Goal: Task Accomplishment & Management: Complete application form

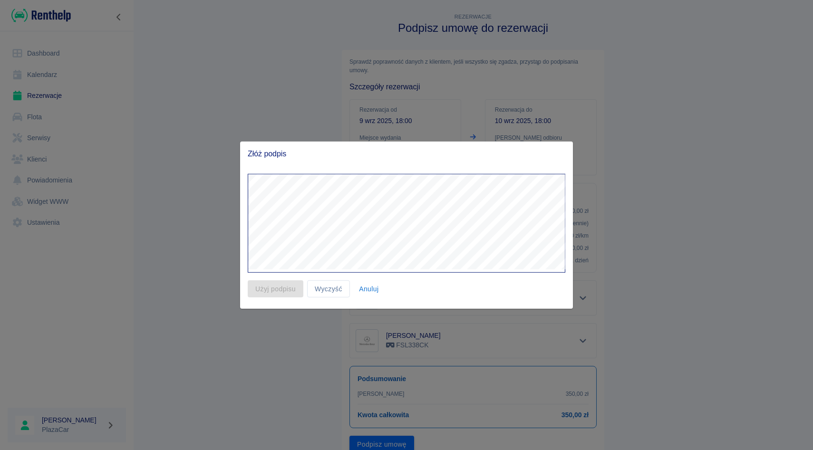
scroll to position [38, 0]
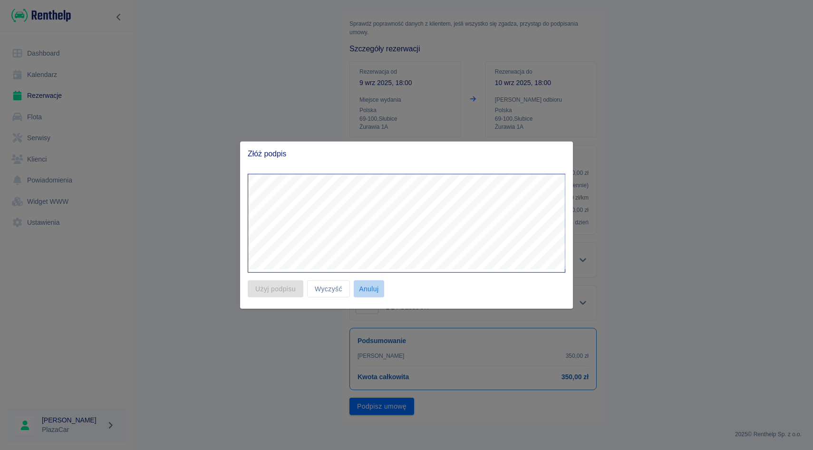
click at [371, 283] on button "Anuluj" at bounding box center [369, 289] width 30 height 18
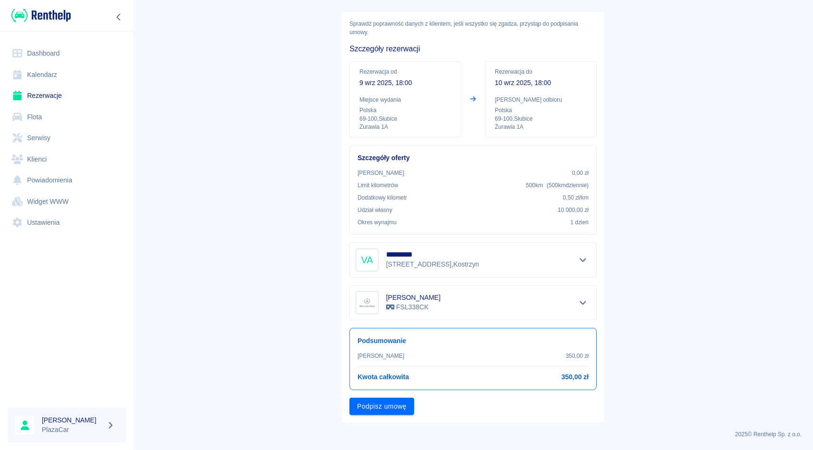
click at [42, 92] on link "Rezerwacje" at bounding box center [67, 95] width 118 height 21
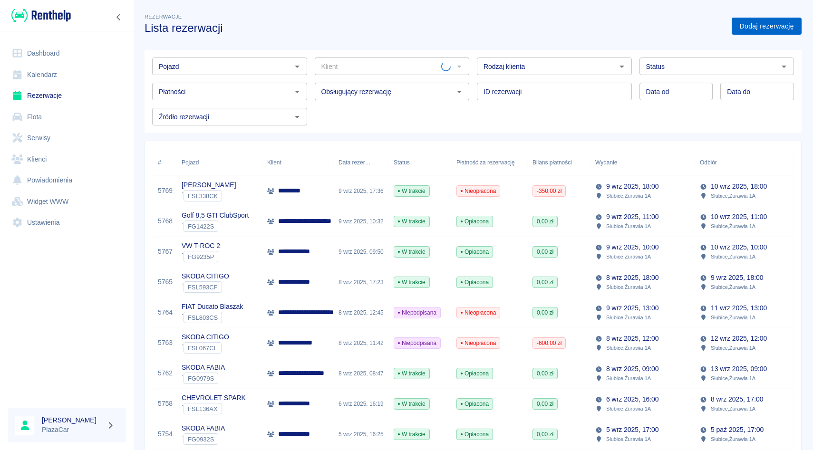
click at [768, 32] on link "Dodaj rezerwację" at bounding box center [767, 27] width 70 height 18
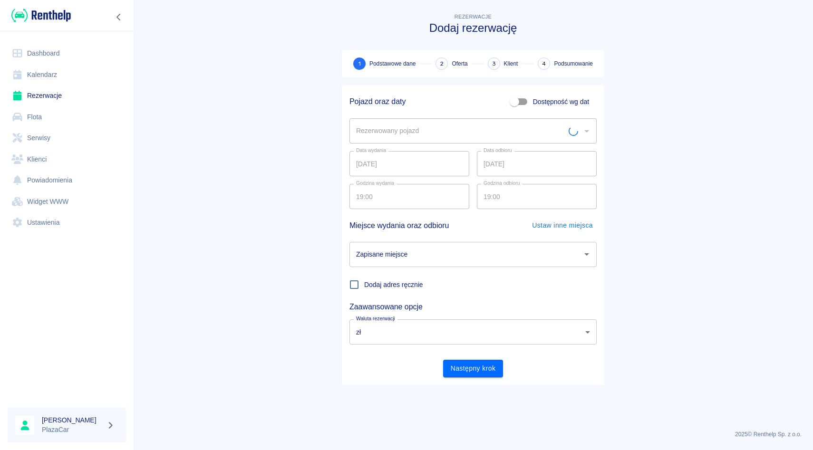
click at [364, 144] on div "Rezerwowany pojazd Rezerwowany pojazd" at bounding box center [473, 130] width 247 height 25
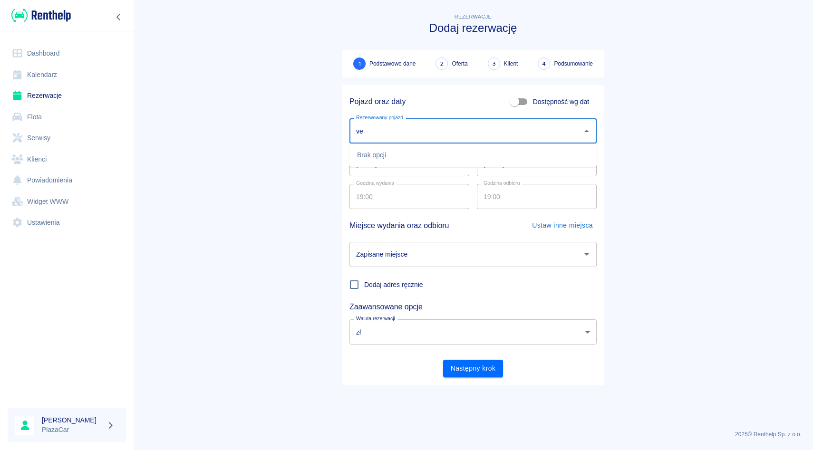
type input "v"
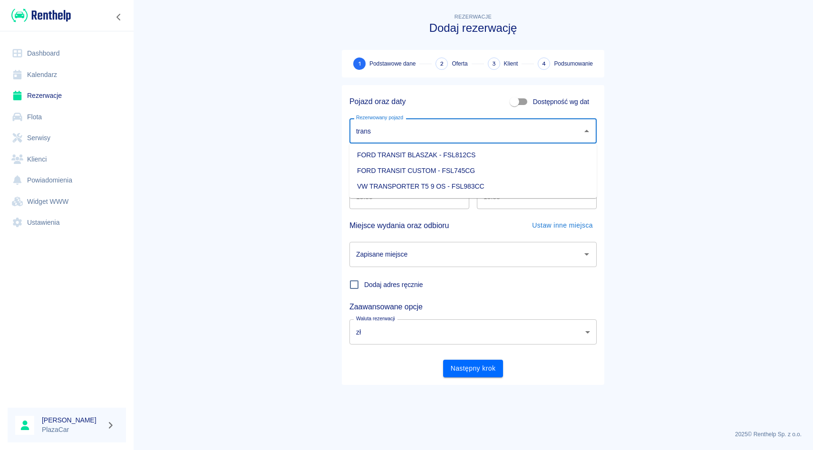
click at [371, 155] on li "FORD TRANSIT BLASZAK - FSL812CS" at bounding box center [473, 155] width 247 height 16
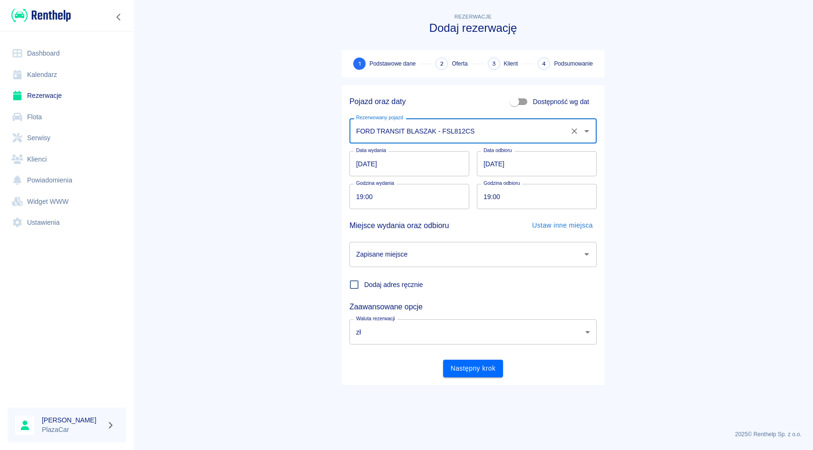
type input "FORD TRANSIT BLASZAK - FSL812CS"
click at [397, 256] on input "Zapisane miejsce" at bounding box center [466, 254] width 225 height 17
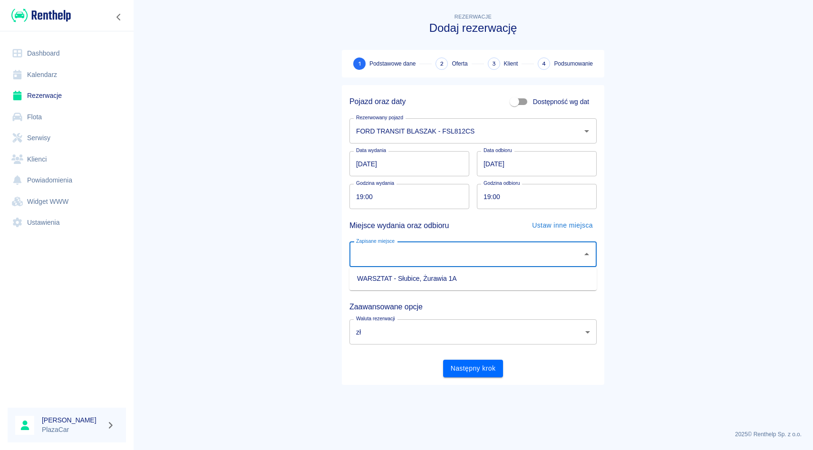
click at [397, 278] on li "WARSZTAT - Słubice, Żurawia 1A" at bounding box center [473, 279] width 247 height 16
type input "WARSZTAT - Słubice, Żurawia 1A"
click at [469, 381] on div "Pojazd oraz daty Dostępność wg dat Rezerwowany pojazd FORD TRANSIT [PERSON_NAME…" at bounding box center [473, 235] width 263 height 300
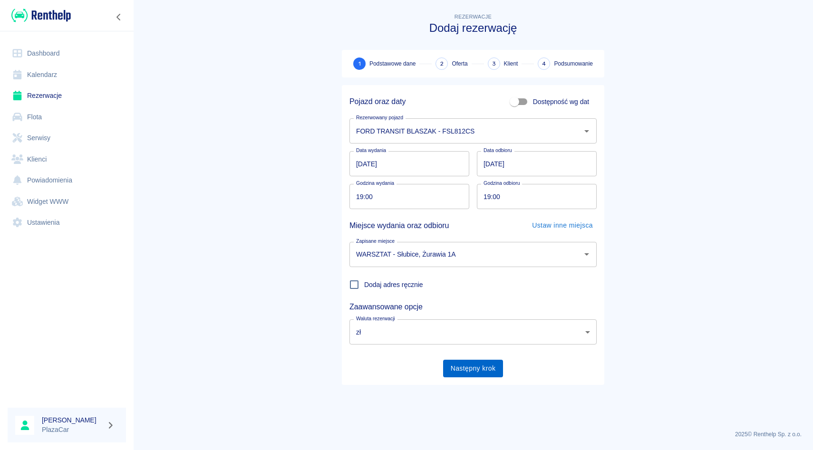
click at [471, 374] on button "Następny krok" at bounding box center [473, 369] width 60 height 18
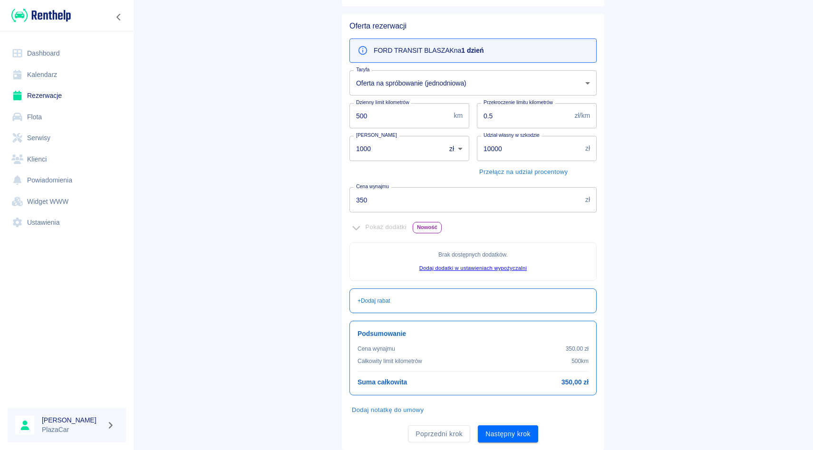
scroll to position [99, 0]
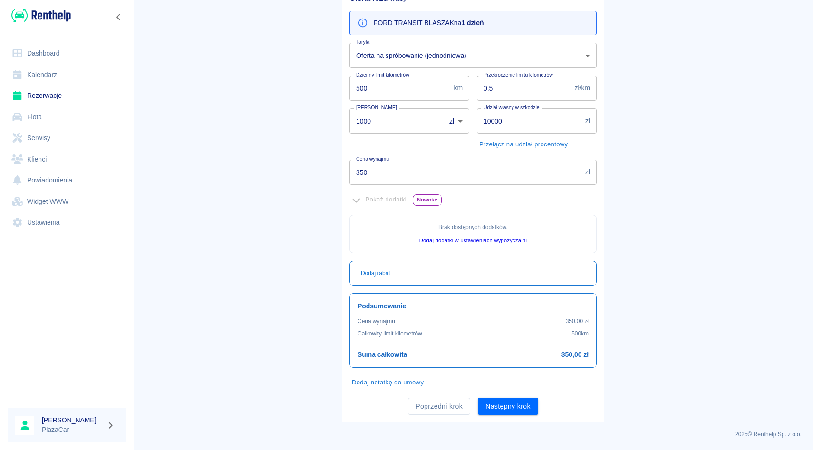
click at [387, 117] on input "1000" at bounding box center [394, 120] width 89 height 25
click at [455, 202] on div "Pokaż dodatki Nowość" at bounding box center [473, 200] width 247 height 15
click at [396, 126] on input "1000" at bounding box center [394, 120] width 89 height 25
type input "1"
type input "0"
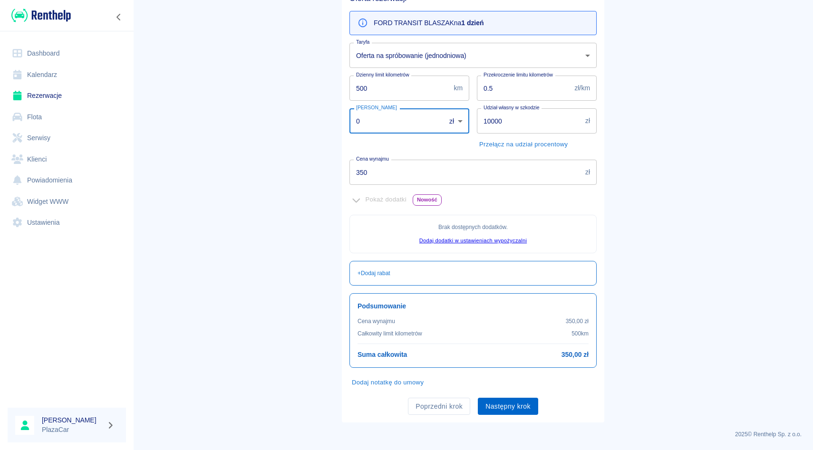
click at [530, 413] on button "Następny krok" at bounding box center [508, 407] width 60 height 18
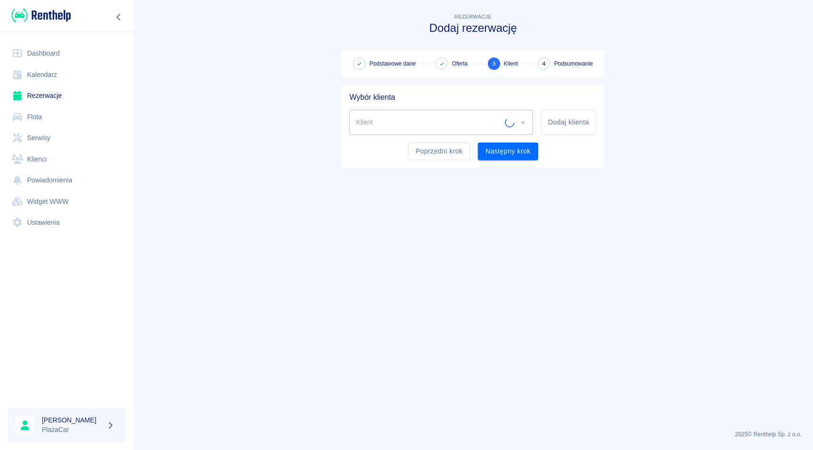
scroll to position [0, 0]
click at [374, 122] on input "Klient" at bounding box center [434, 122] width 161 height 17
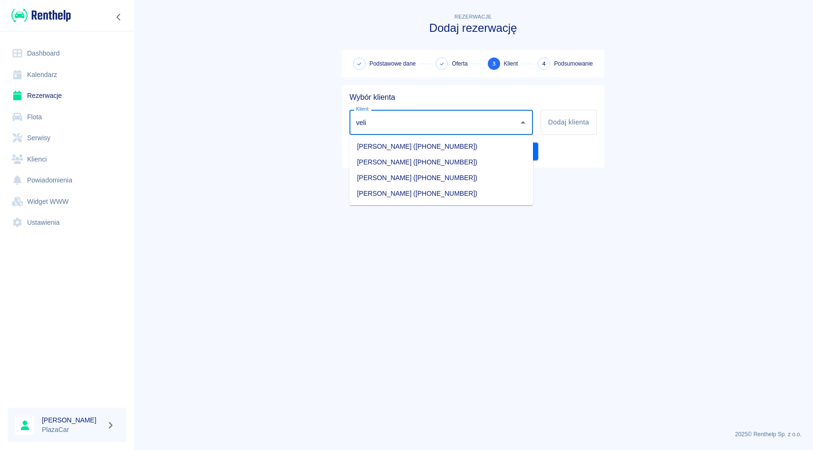
click at [365, 194] on li "[PERSON_NAME] ([PHONE_NUMBER])" at bounding box center [442, 194] width 184 height 16
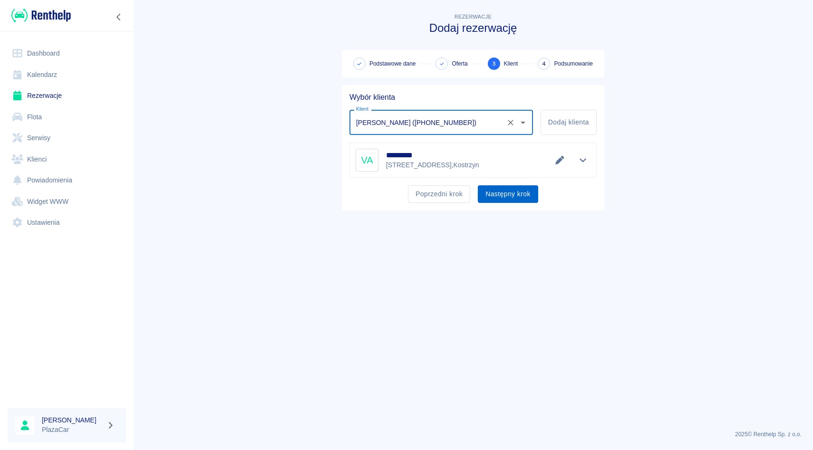
type input "[PERSON_NAME] ([PHONE_NUMBER])"
click at [531, 191] on button "Następny krok" at bounding box center [508, 194] width 60 height 18
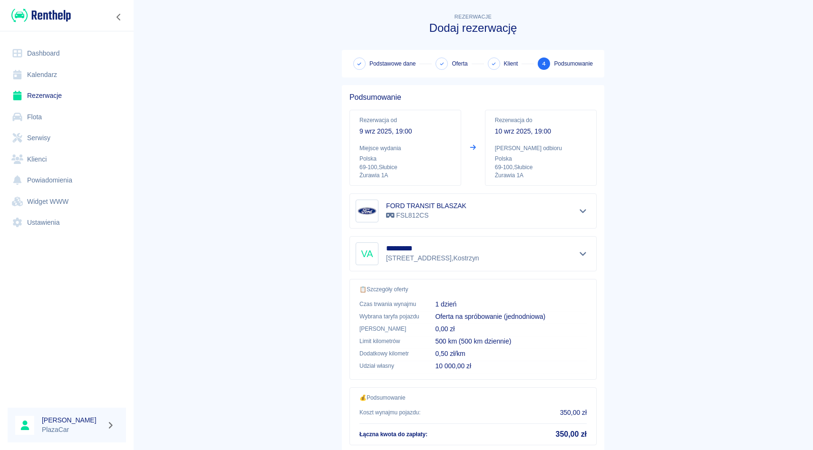
scroll to position [63, 0]
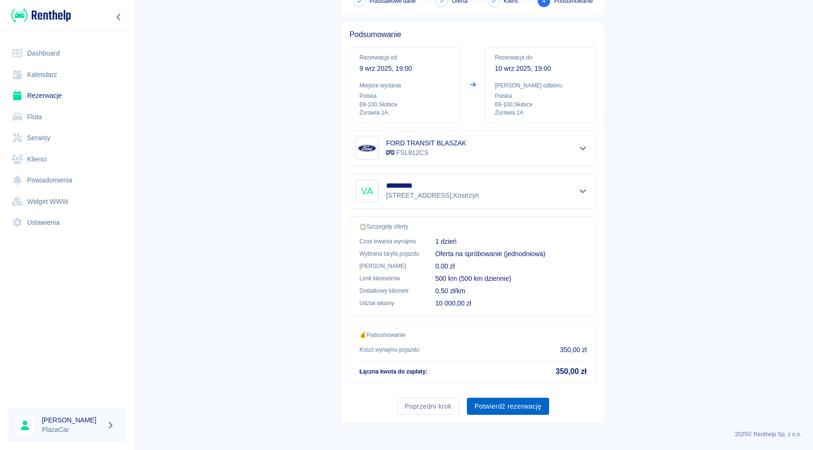
click at [490, 409] on button "Potwierdź rezerwację" at bounding box center [508, 407] width 82 height 18
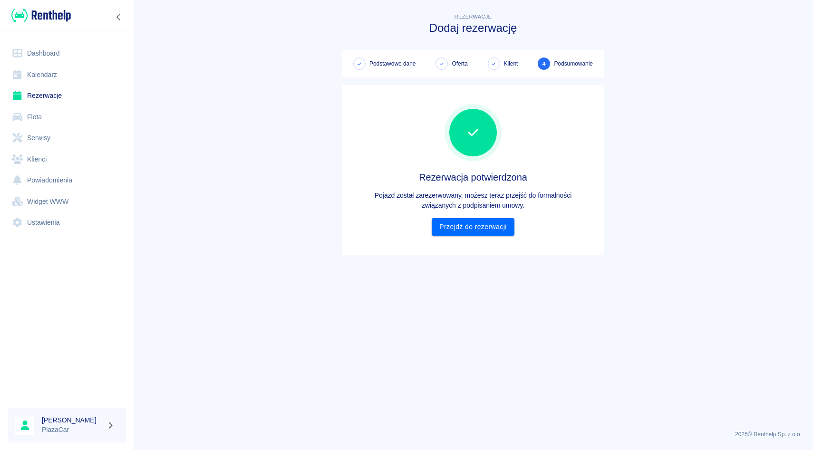
scroll to position [0, 0]
click at [490, 244] on div "Rezerwacja potwierdzona Pojazd został zarezerwowany, możesz teraz przejść do fo…" at bounding box center [473, 170] width 247 height 155
click at [490, 226] on link "Przejdź do rezerwacji" at bounding box center [473, 227] width 82 height 18
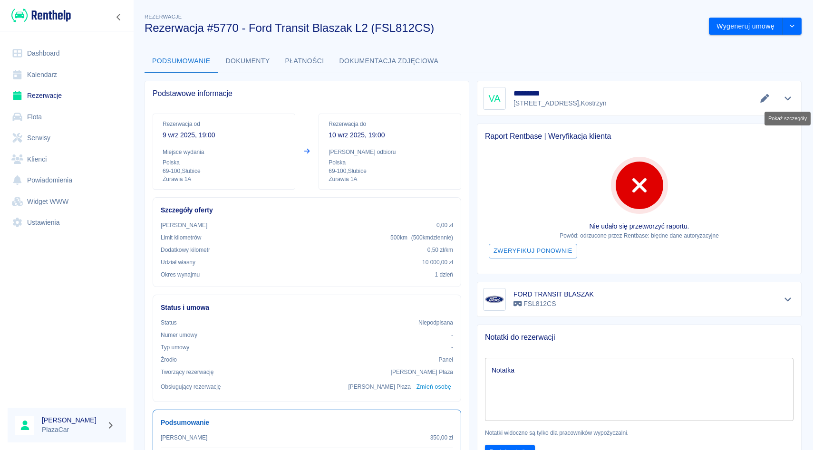
click at [784, 95] on icon "Pokaż szczegóły" at bounding box center [788, 98] width 11 height 9
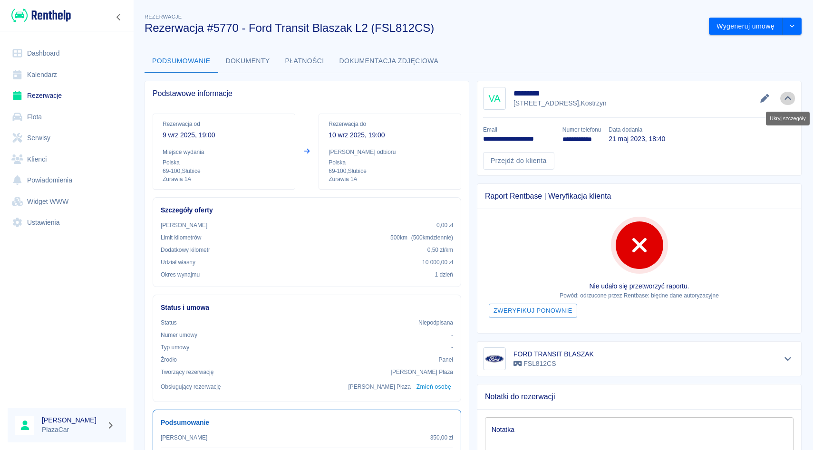
click at [784, 95] on icon "Ukryj szczegóły" at bounding box center [788, 98] width 11 height 9
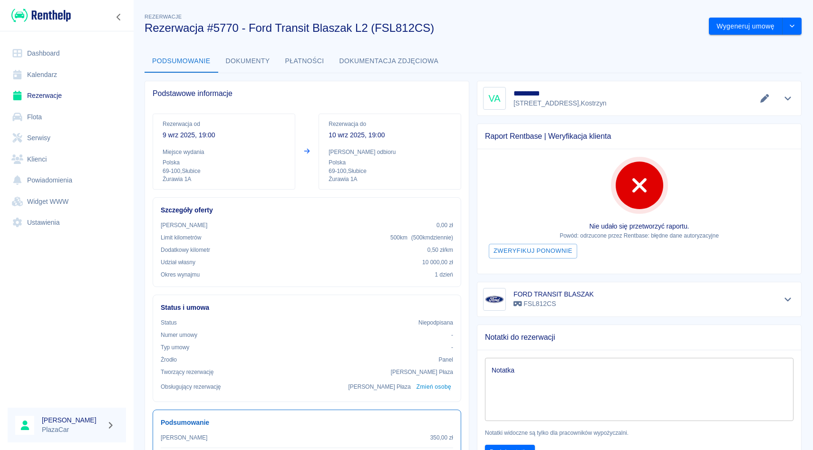
click at [76, 96] on link "Rezerwacje" at bounding box center [67, 95] width 118 height 21
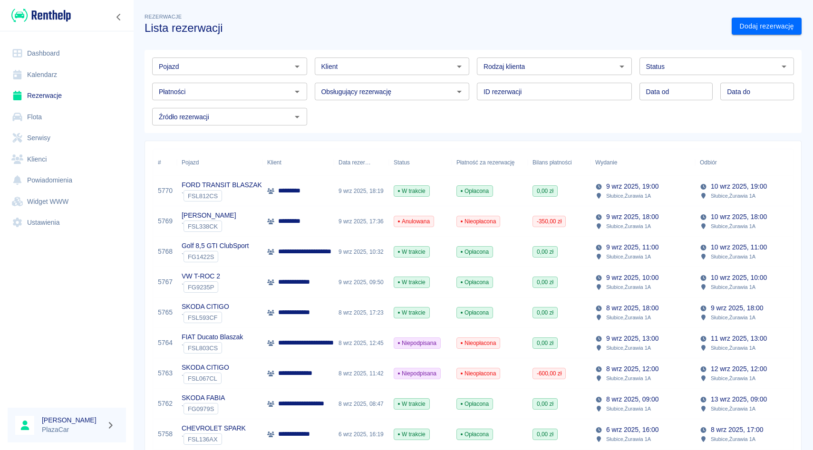
click at [365, 72] on input "Klient" at bounding box center [385, 66] width 134 height 12
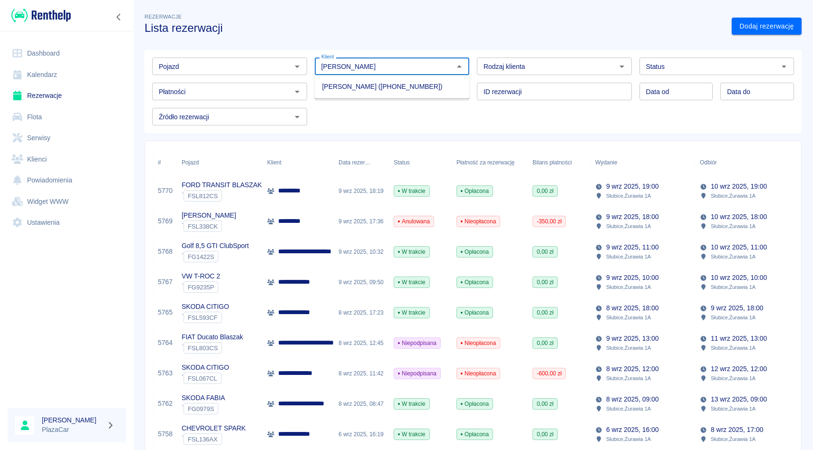
click at [372, 79] on li "[PERSON_NAME] ([PHONE_NUMBER])" at bounding box center [392, 87] width 155 height 16
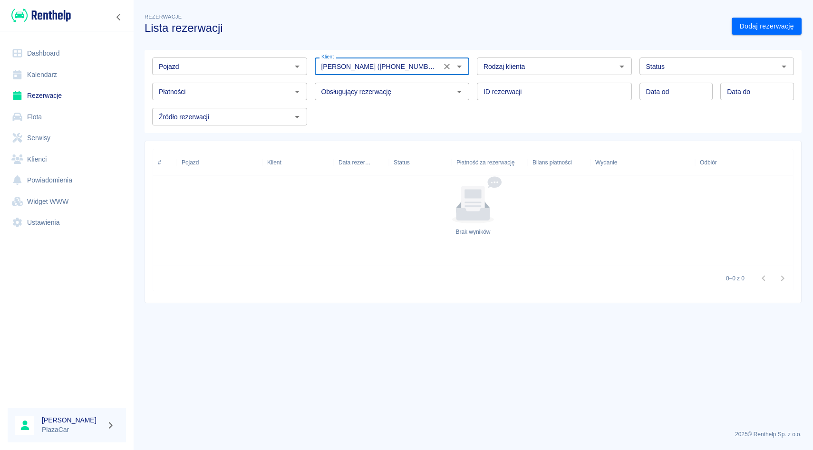
type input "[PERSON_NAME] ([PHONE_NUMBER])"
click at [703, 49] on div "Pojazd Pojazd Klient [PERSON_NAME] ([PHONE_NUMBER]) Klient Rodzaj klienta Rodza…" at bounding box center [469, 87] width 665 height 91
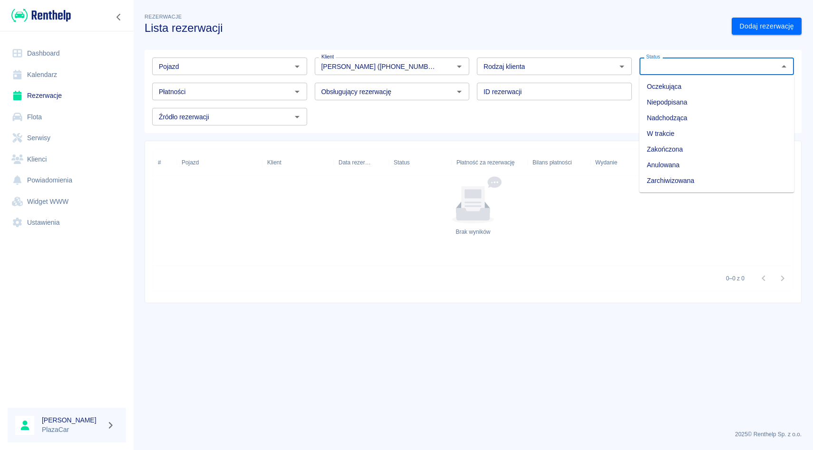
click at [691, 66] on input "Status" at bounding box center [710, 66] width 134 height 12
click at [662, 175] on li "Zarchiwizowana" at bounding box center [717, 181] width 155 height 16
type input "Zarchiwizowana"
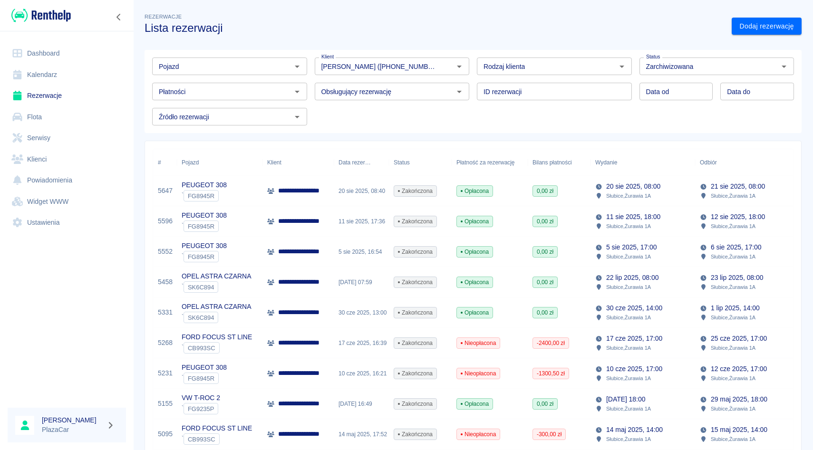
click at [311, 65] on div "Klient [PERSON_NAME] ([PHONE_NUMBER]) Klient" at bounding box center [388, 62] width 163 height 25
click at [311, 79] on div "Obsługujący rezerwację Obsługujący rezerwację" at bounding box center [388, 87] width 163 height 25
click at [450, 62] on icon "Wyczyść" at bounding box center [447, 67] width 10 height 10
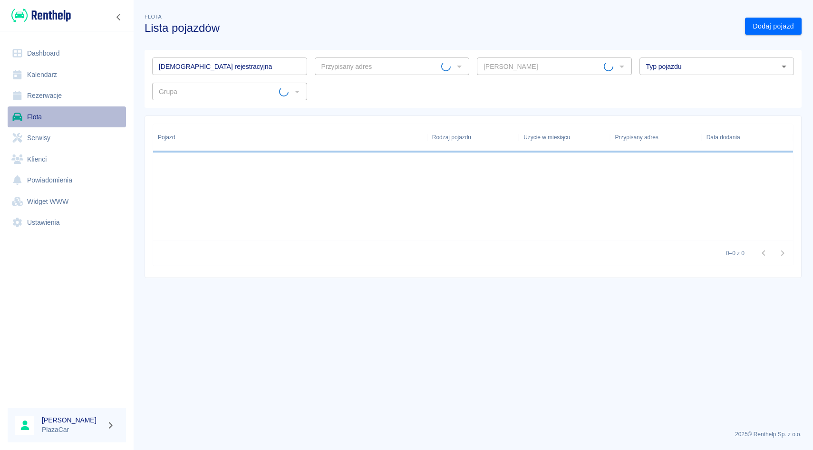
click at [54, 107] on link "Flota" at bounding box center [67, 117] width 118 height 21
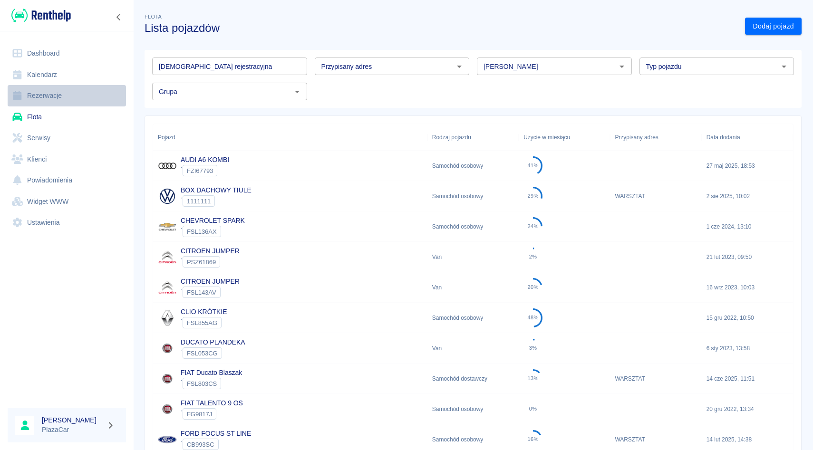
click at [56, 101] on link "Rezerwacje" at bounding box center [67, 95] width 118 height 21
